Goal: Information Seeking & Learning: Find specific fact

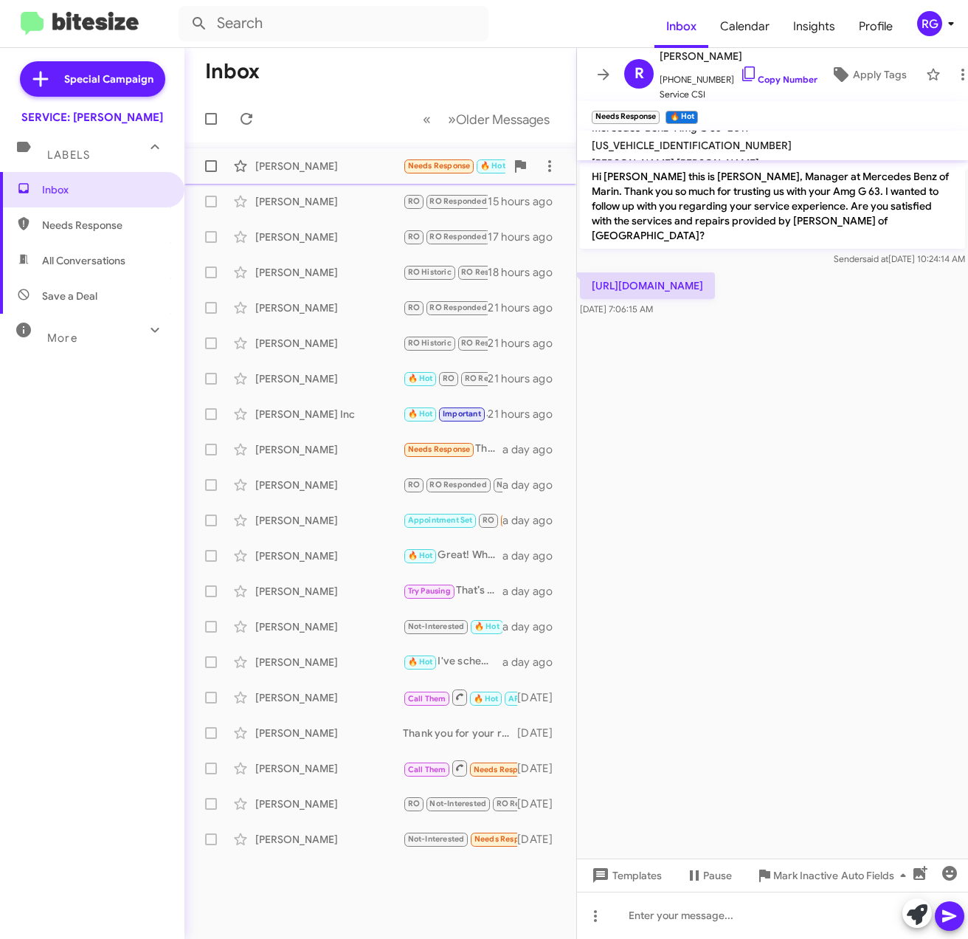
click at [367, 173] on div "[PERSON_NAME]" at bounding box center [329, 166] width 148 height 15
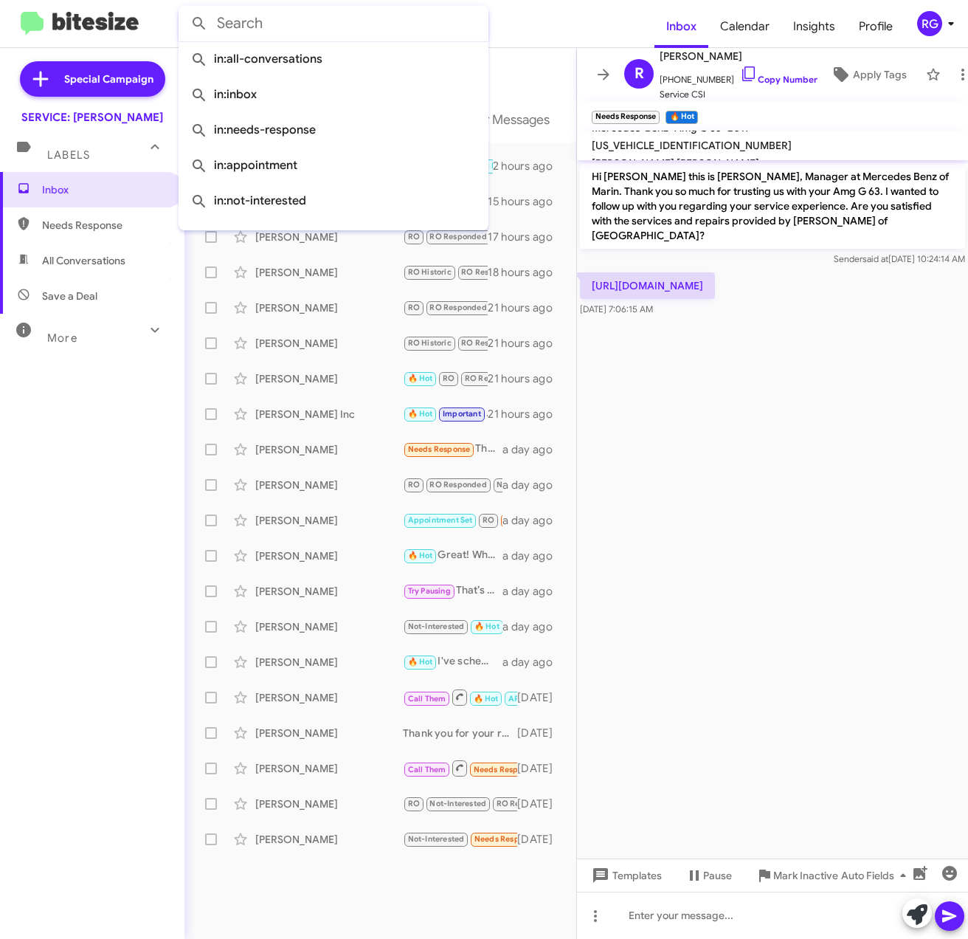
click at [340, 32] on input "text" at bounding box center [334, 23] width 310 height 35
paste input "(H) (415) 426-8852"
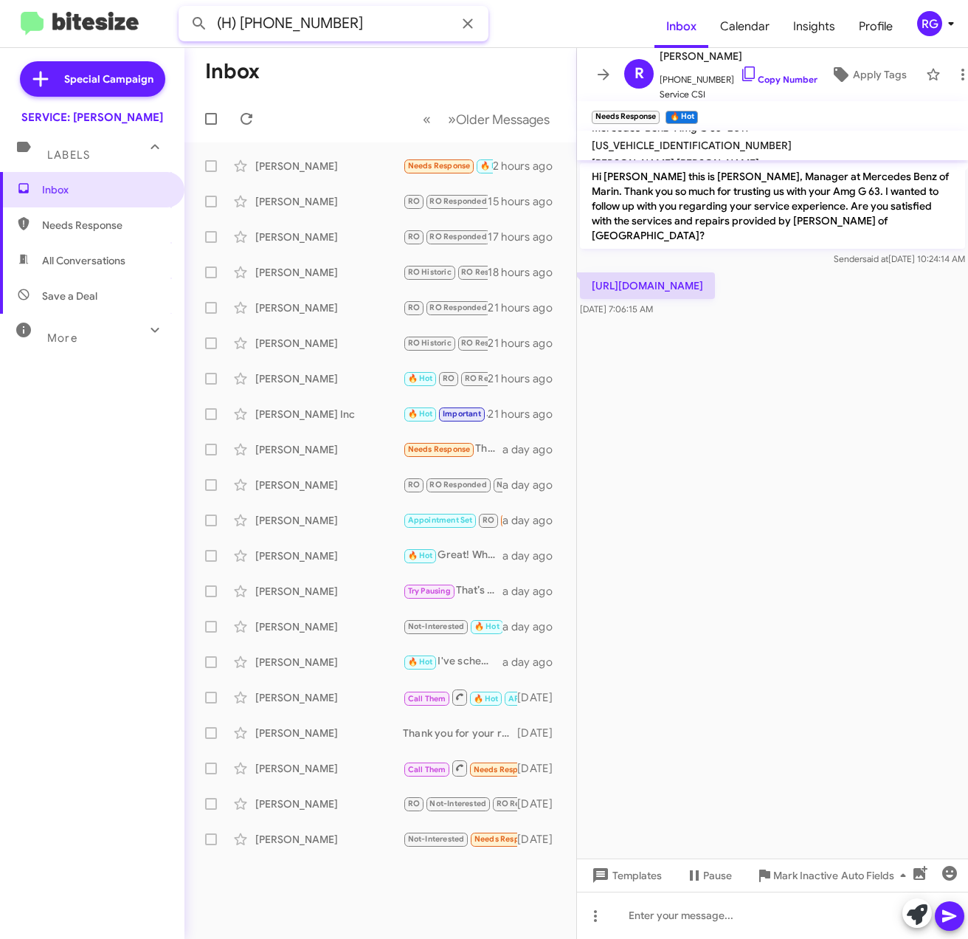
drag, startPoint x: 237, startPoint y: 25, endPoint x: 202, endPoint y: 40, distance: 37.7
click at [202, 40] on input "(H) (415) 426-8852" at bounding box center [334, 23] width 310 height 35
click at [185, 9] on button at bounding box center [200, 24] width 30 height 30
click at [221, 24] on input "(415) 426-8852" at bounding box center [334, 23] width 310 height 35
type input "(415) 426-8852"
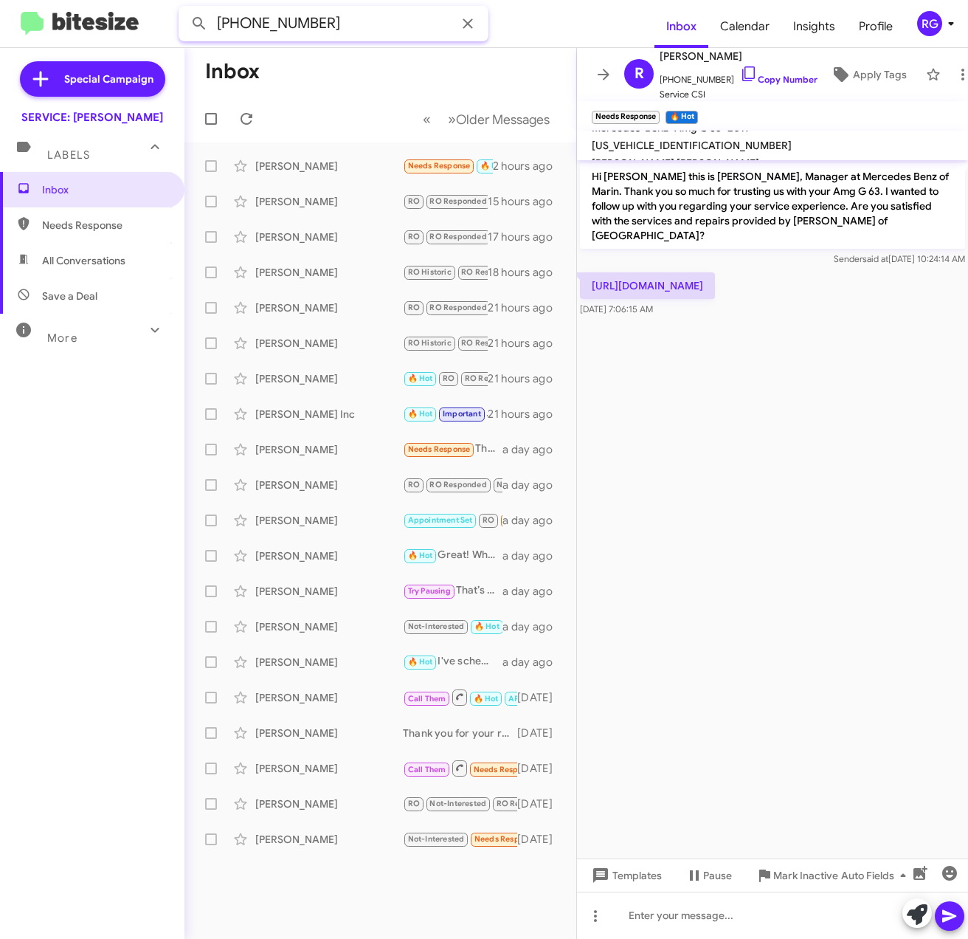
click at [185, 9] on button at bounding box center [200, 24] width 30 height 30
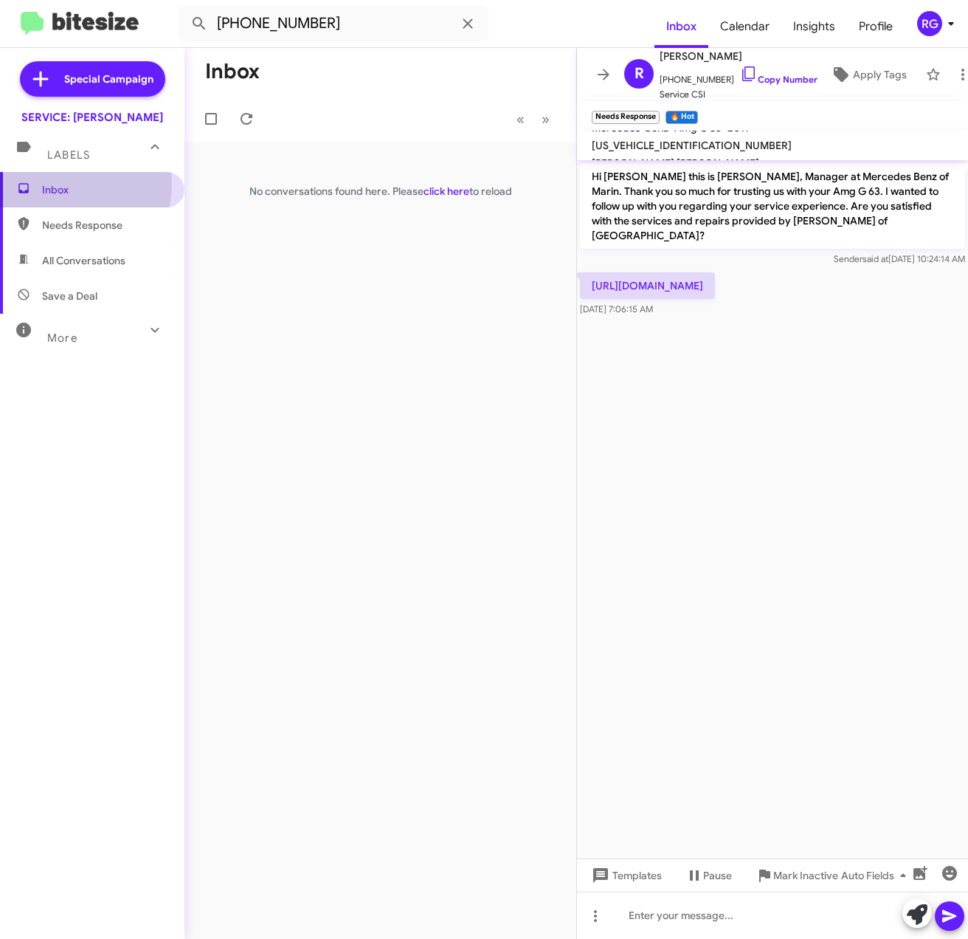
click at [61, 187] on span "Inbox" at bounding box center [104, 189] width 125 height 15
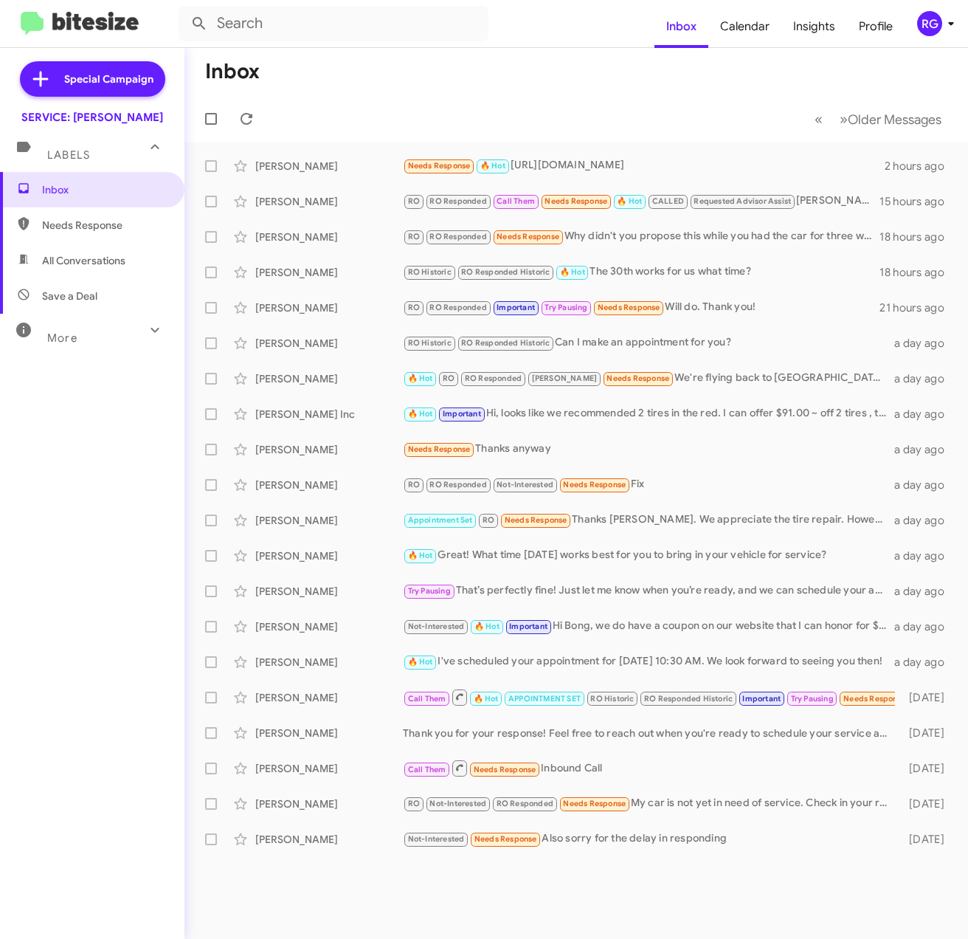
click at [104, 388] on div "Inbox Needs Response All Conversations Save a Deal More Important 🔥 Hot Appoint…" at bounding box center [92, 453] width 185 height 563
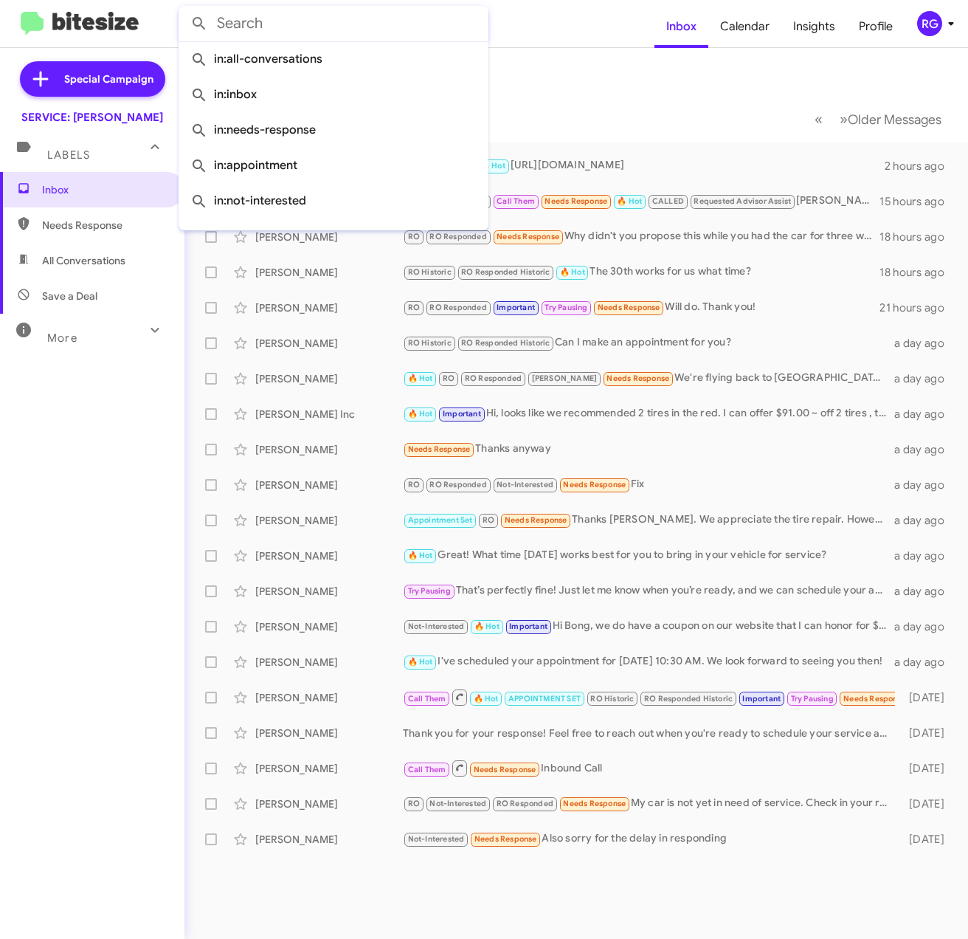
click at [300, 24] on input "text" at bounding box center [334, 23] width 310 height 35
drag, startPoint x: 334, startPoint y: 39, endPoint x: 326, endPoint y: 41, distance: 8.4
click at [329, 40] on input "text" at bounding box center [334, 23] width 310 height 35
paste input "W1N0G8EB9NV376431"
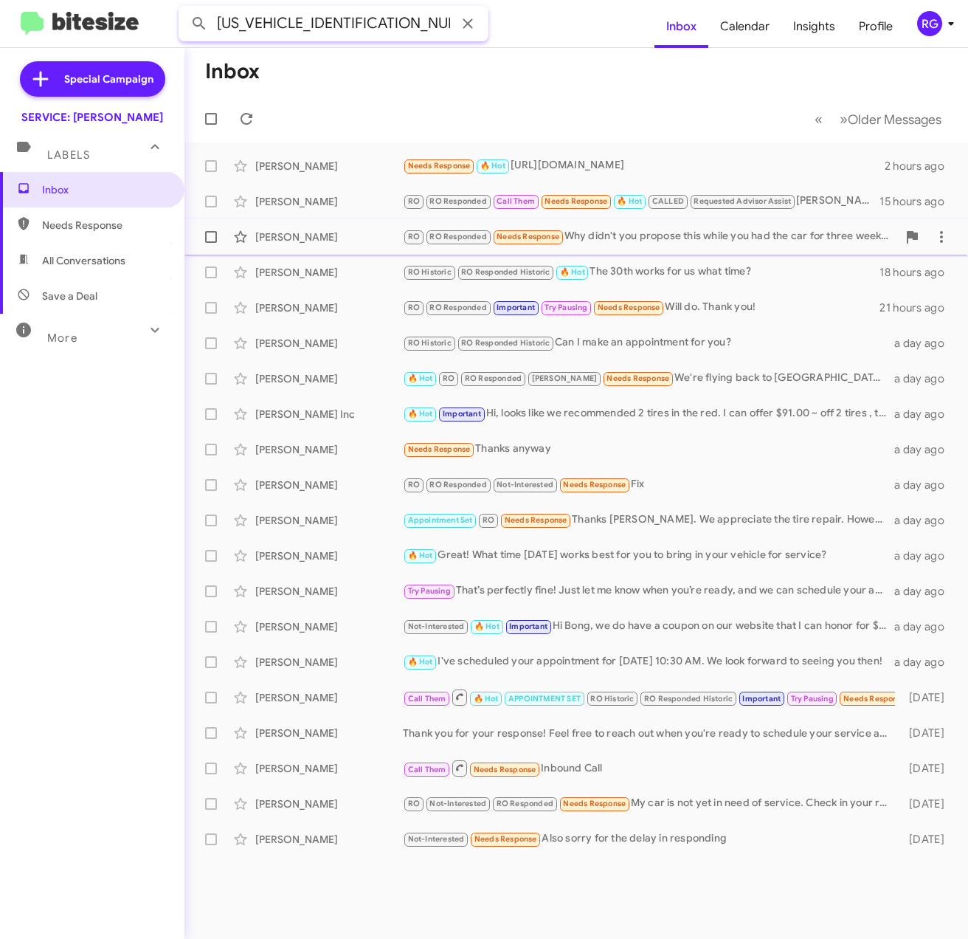
type input "W1N0G8EB9NV376431"
click at [185, 9] on button at bounding box center [200, 24] width 30 height 30
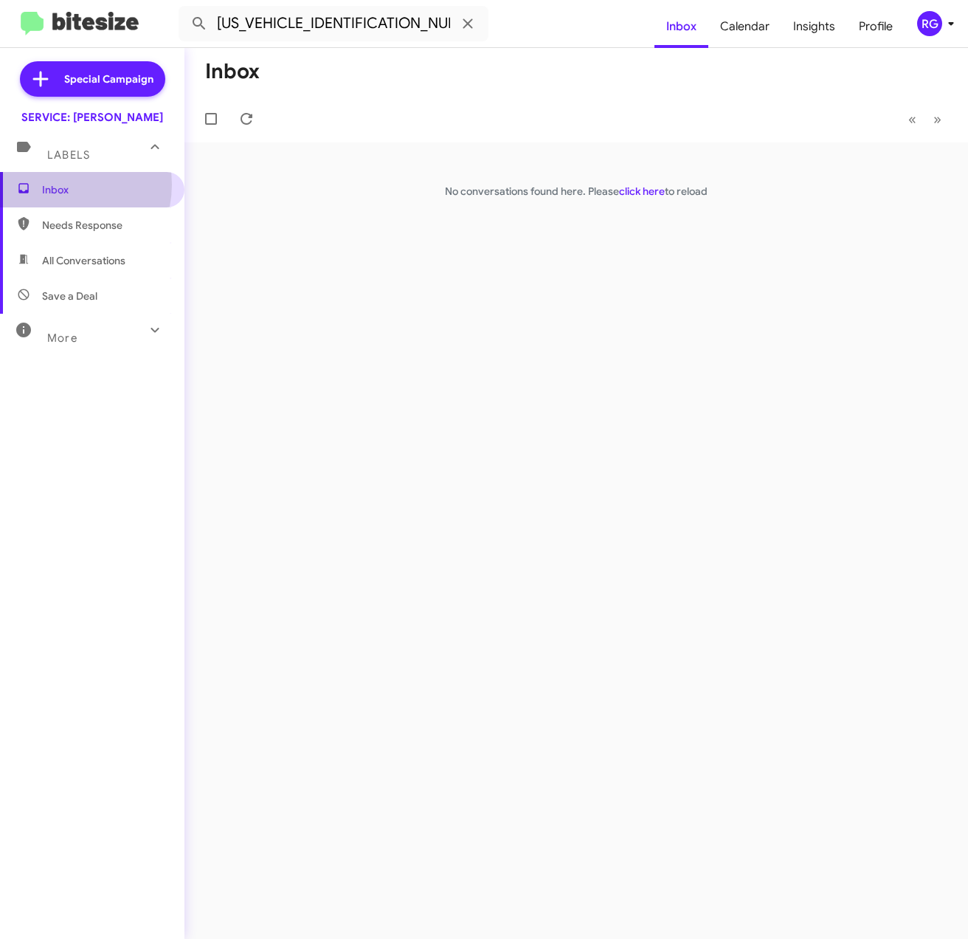
click at [57, 185] on span "Inbox" at bounding box center [104, 189] width 125 height 15
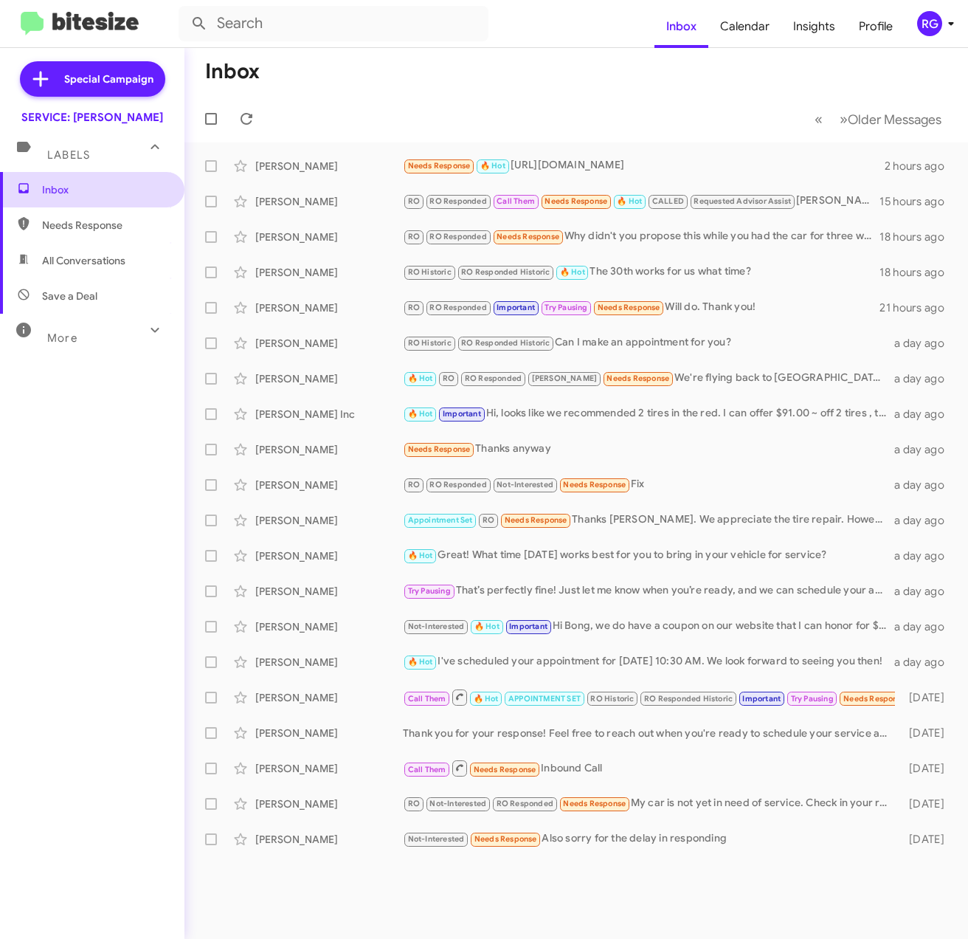
click at [69, 201] on span "Inbox" at bounding box center [92, 189] width 185 height 35
click at [125, 633] on div "Inbox Needs Response All Conversations Save a Deal More Important 🔥 Hot Appoint…" at bounding box center [92, 453] width 185 height 563
drag, startPoint x: 248, startPoint y: 593, endPoint x: -10, endPoint y: 719, distance: 287.2
drag, startPoint x: -10, startPoint y: 719, endPoint x: 63, endPoint y: 776, distance: 93.0
click at [65, 777] on div "Special Campaign SERVICE: Mercedes Marin Labels Inbox Needs Response All Conver…" at bounding box center [92, 490] width 185 height 885
